Goal: Transaction & Acquisition: Book appointment/travel/reservation

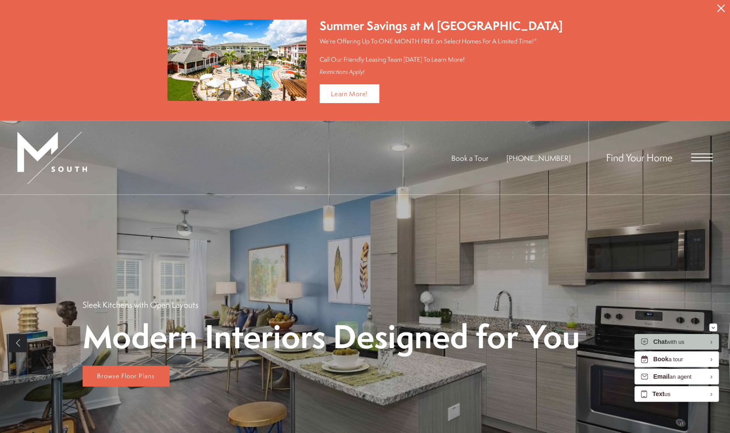
click at [721, 8] on icon "Close Alert" at bounding box center [721, 8] width 8 height 8
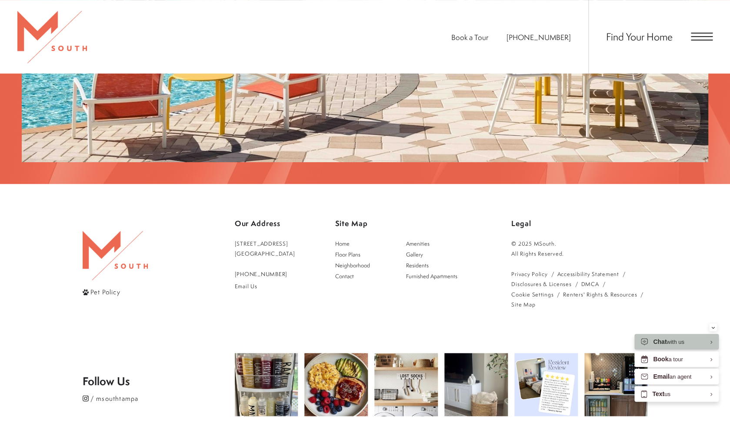
scroll to position [1709, 0]
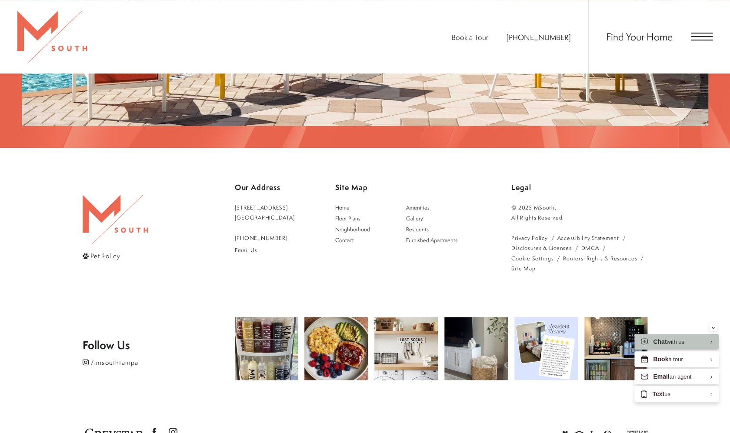
click at [700, 38] on span "Open Menu" at bounding box center [702, 37] width 22 height 8
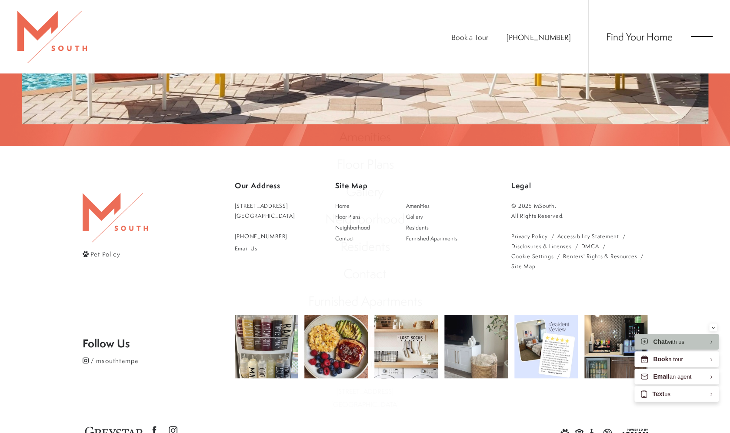
scroll to position [0, 0]
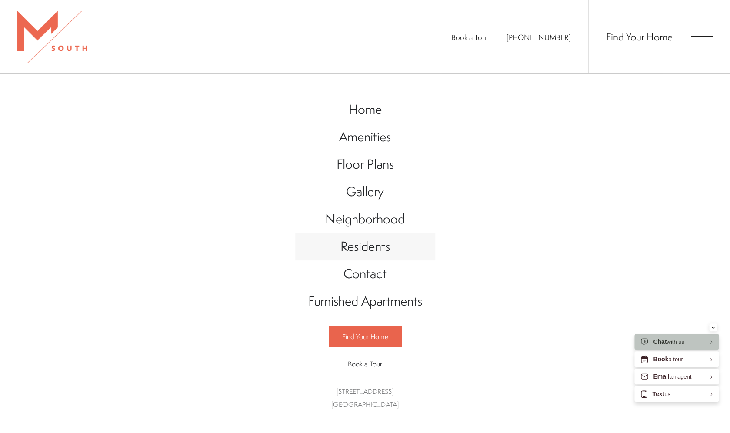
click at [362, 252] on span "Residents" at bounding box center [365, 246] width 50 height 18
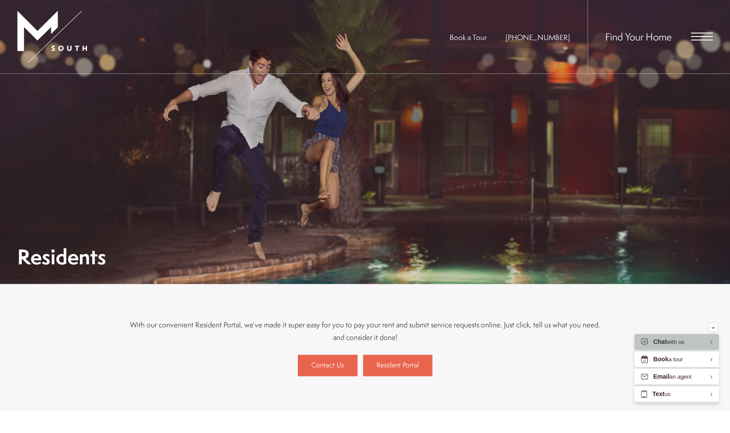
click at [704, 34] on span "Open Menu" at bounding box center [702, 37] width 22 height 8
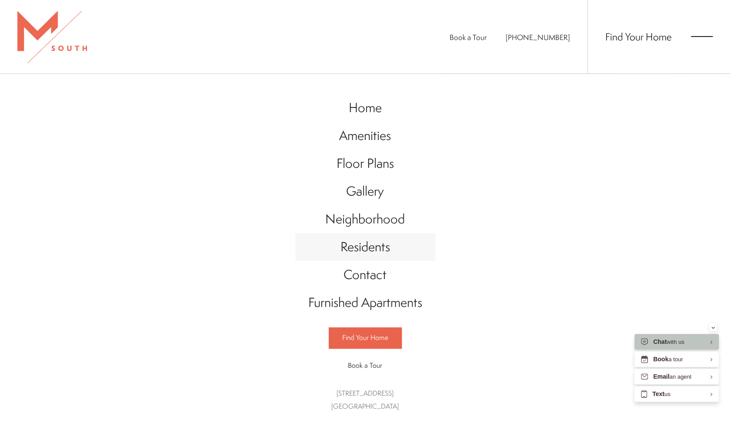
click at [368, 253] on span "Residents" at bounding box center [365, 246] width 50 height 17
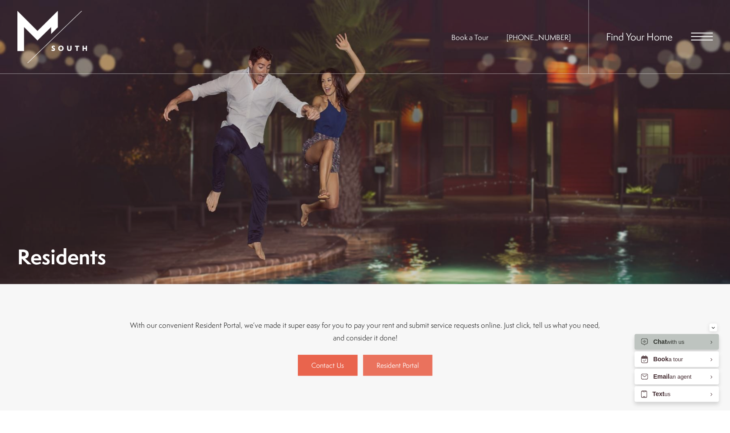
click at [388, 366] on span "Resident Portal" at bounding box center [398, 365] width 42 height 10
click at [704, 35] on span "Open Menu" at bounding box center [702, 37] width 22 height 8
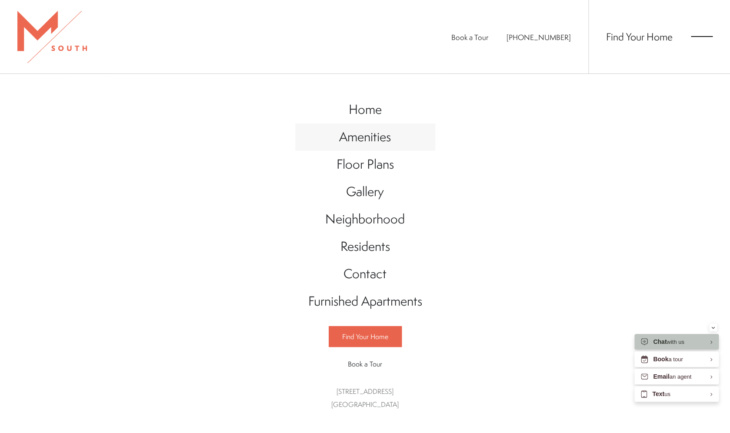
click at [366, 138] on span "Amenities" at bounding box center [365, 137] width 52 height 18
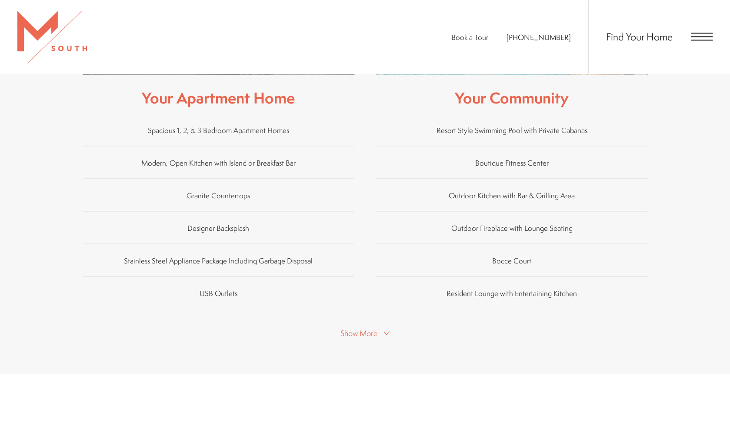
scroll to position [534, 0]
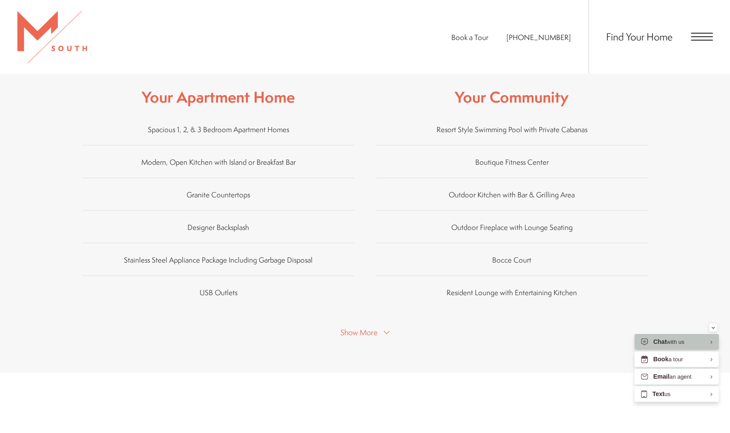
click at [376, 327] on span "Show More" at bounding box center [358, 332] width 37 height 11
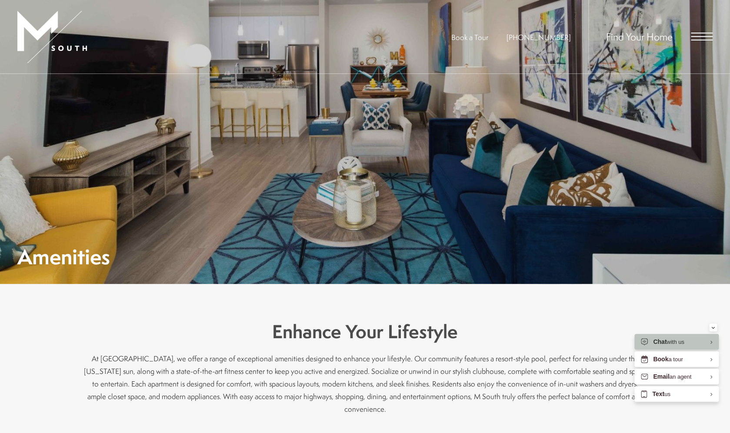
scroll to position [17, 0]
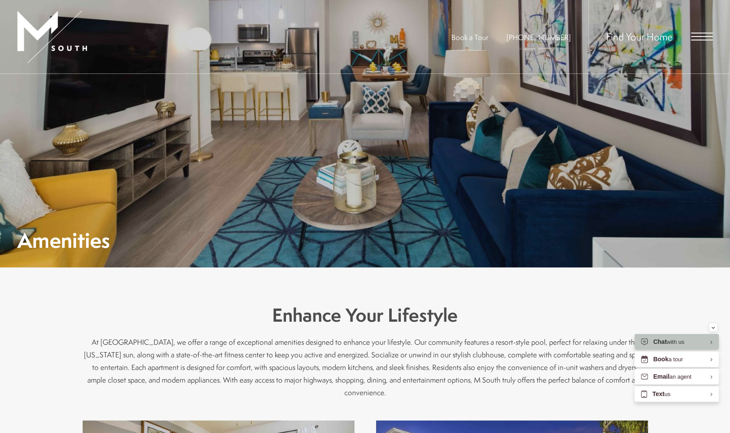
click at [704, 31] on div "Find Your Home" at bounding box center [650, 36] width 124 height 73
click at [646, 37] on span "Find Your Home" at bounding box center [639, 37] width 67 height 14
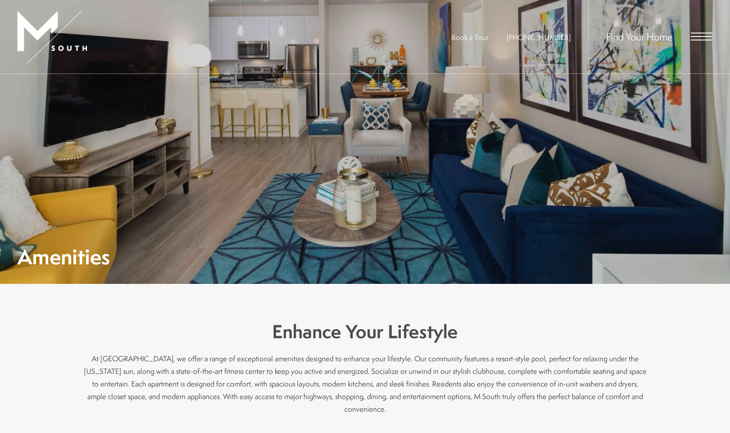
scroll to position [17, 0]
click at [694, 41] on div "Find Your Home" at bounding box center [650, 36] width 124 height 73
click at [702, 37] on span "Open Menu" at bounding box center [702, 36] width 22 height 1
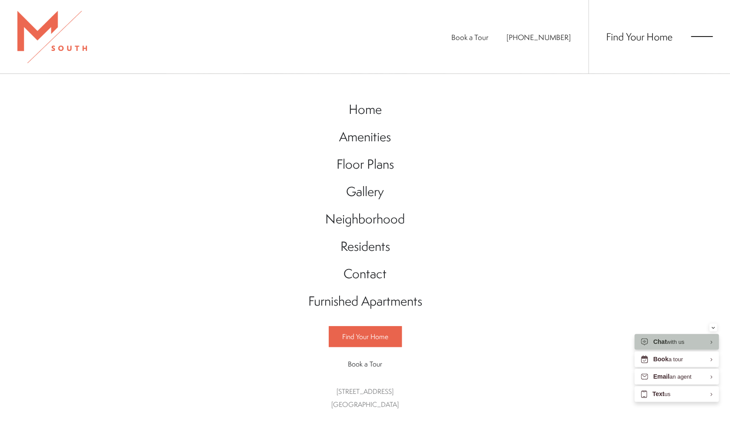
click at [71, 47] on div at bounding box center [52, 36] width 70 height 73
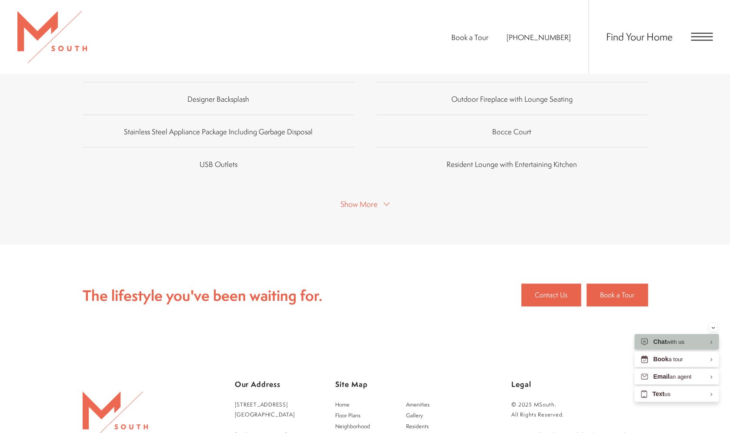
scroll to position [888, 0]
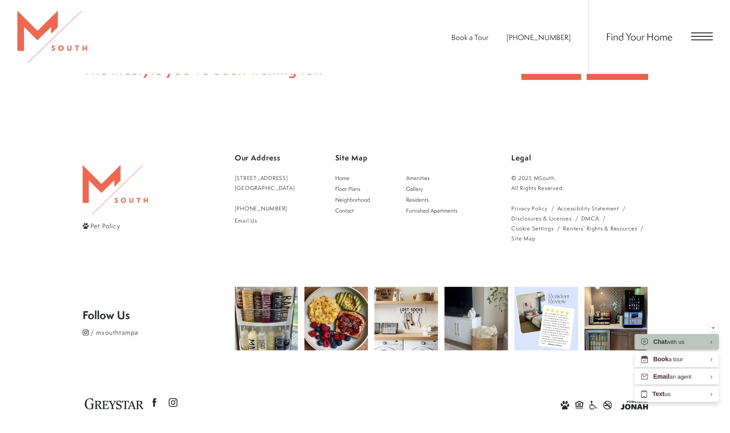
click at [100, 221] on span "Pet Policy" at bounding box center [105, 225] width 30 height 9
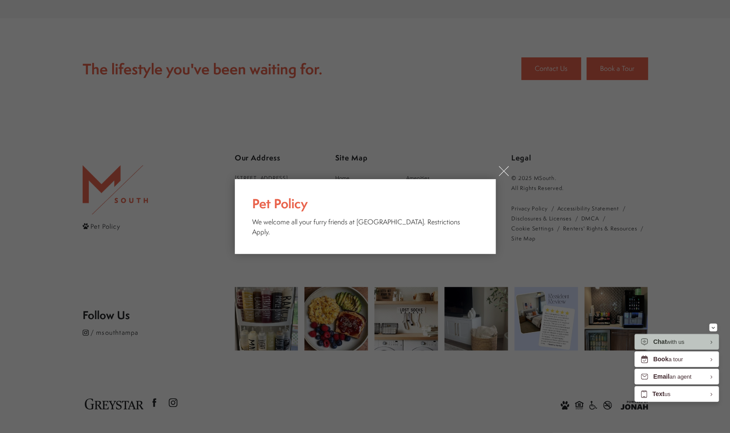
click at [504, 176] on link "×" at bounding box center [504, 171] width 10 height 10
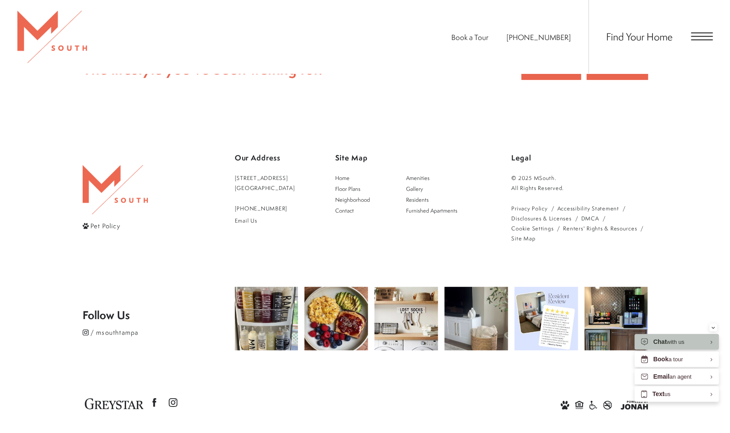
click at [84, 223] on icon at bounding box center [86, 226] width 6 height 6
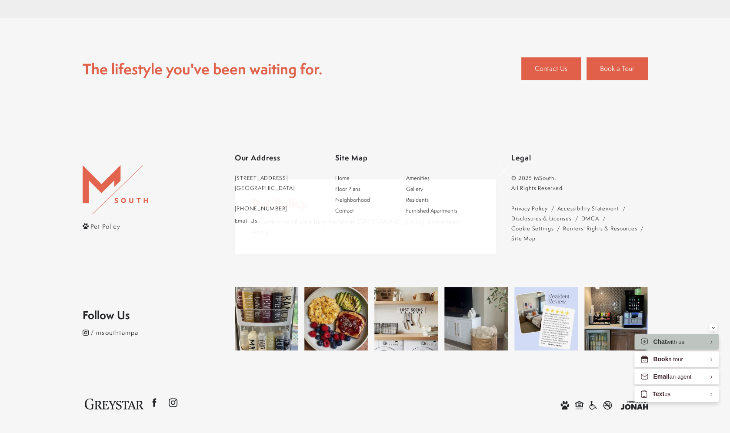
scroll to position [0, 0]
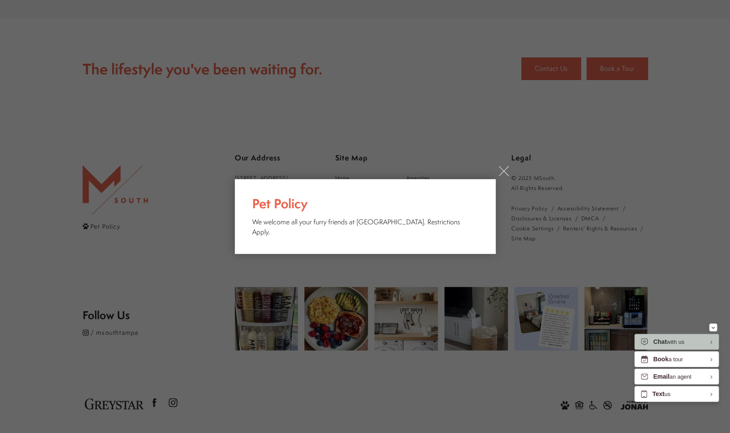
click at [505, 176] on link "×" at bounding box center [504, 171] width 10 height 10
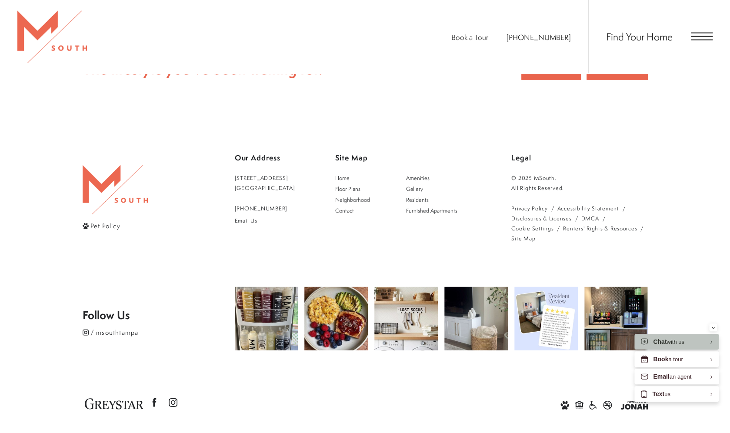
click at [564, 401] on icon at bounding box center [565, 405] width 9 height 9
click at [536, 214] on link "Disclosures & Licenses" at bounding box center [541, 219] width 60 height 10
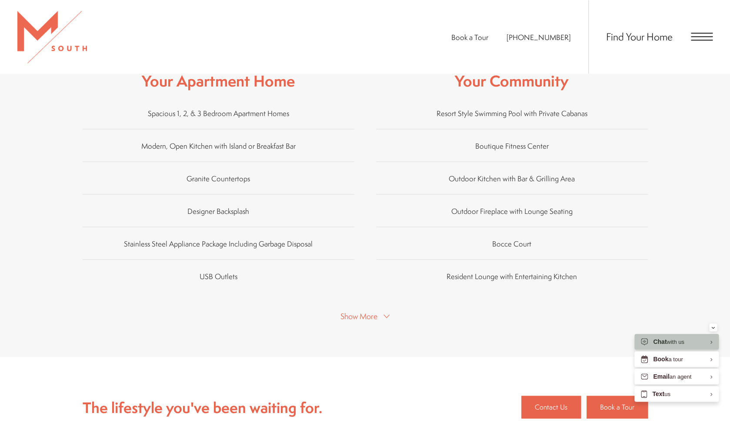
scroll to position [549, 0]
click at [351, 311] on span "Show More" at bounding box center [358, 316] width 37 height 11
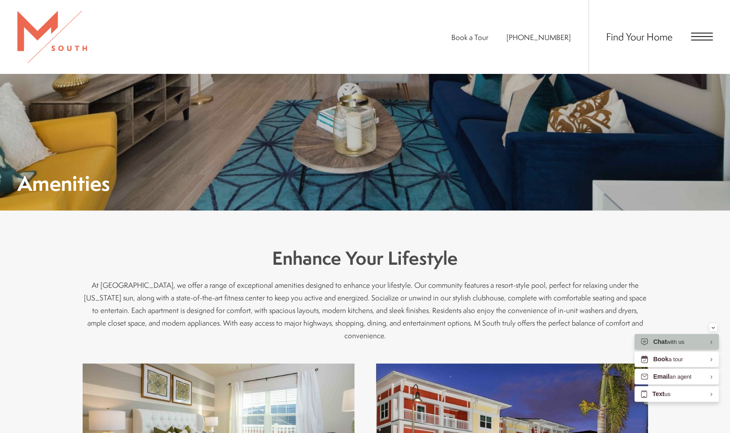
scroll to position [0, 0]
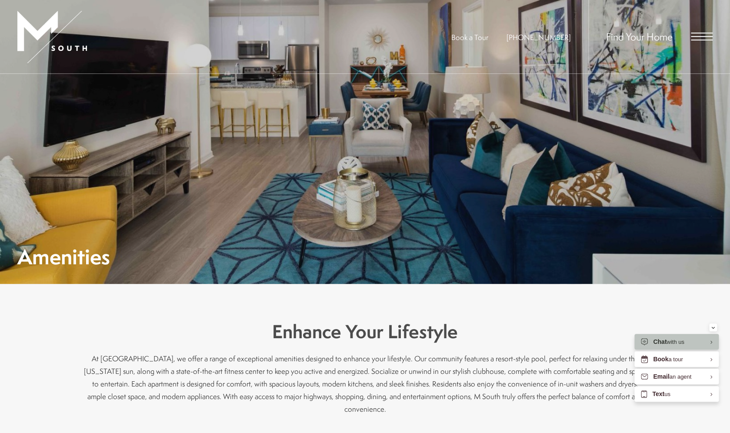
click at [477, 37] on span "Book a Tour" at bounding box center [469, 37] width 37 height 10
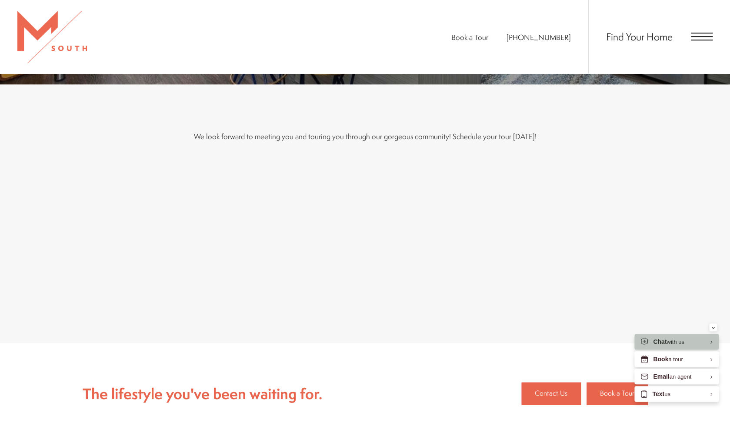
scroll to position [231, 0]
